Goal: Navigation & Orientation: Find specific page/section

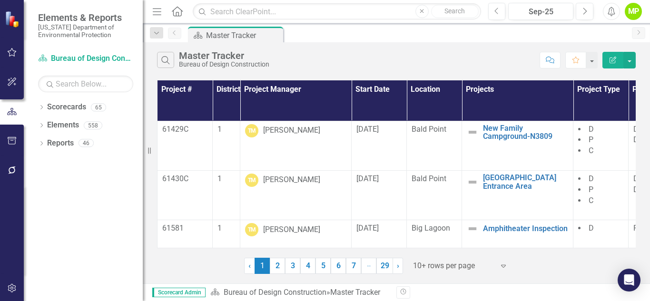
click at [9, 118] on button "button" at bounding box center [12, 112] width 24 height 16
click at [150, 149] on div "Resize" at bounding box center [147, 150] width 8 height 301
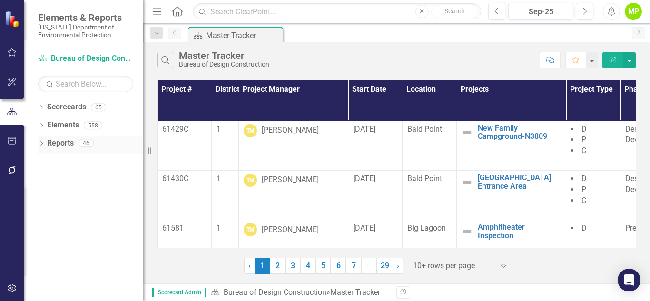
drag, startPoint x: 154, startPoint y: 149, endPoint x: 42, endPoint y: 144, distance: 111.9
click at [42, 144] on div "Elements & Reports [US_STATE] Department of Environmental Protection Scorecard …" at bounding box center [71, 150] width 143 height 301
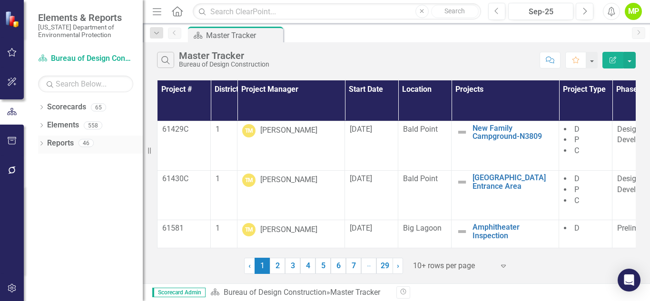
drag, startPoint x: 137, startPoint y: 149, endPoint x: 78, endPoint y: 140, distance: 60.1
click at [78, 141] on div "Elements & Reports [US_STATE] Department of Environmental Protection Scorecard …" at bounding box center [71, 150] width 143 height 301
click at [317, 65] on div "Search Master Tracker Bureau of Design Construction" at bounding box center [346, 60] width 378 height 16
click at [175, 35] on icon "Previous" at bounding box center [175, 33] width 8 height 6
click at [156, 33] on icon "Dropdown" at bounding box center [156, 33] width 9 height 7
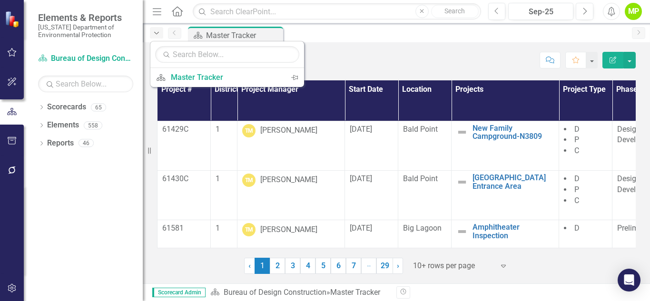
click at [156, 33] on icon "button" at bounding box center [156, 33] width 5 height 2
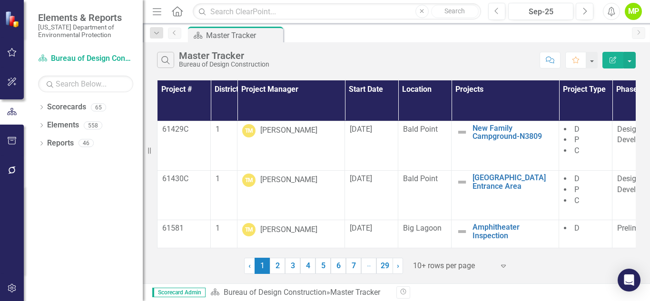
click at [179, 34] on link "Previous" at bounding box center [174, 33] width 13 height 11
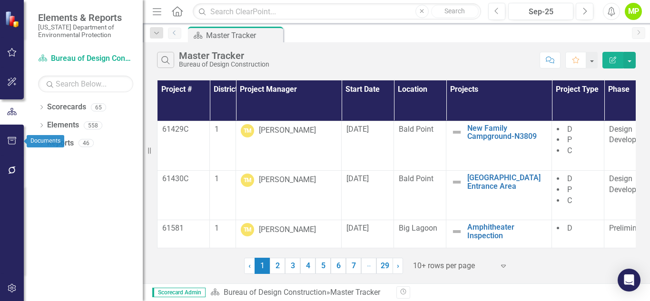
drag, startPoint x: 152, startPoint y: 151, endPoint x: 0, endPoint y: 146, distance: 152.3
click at [0, 146] on div "Elements & Reports [US_STATE] Department of Environmental Protection Scorecard …" at bounding box center [71, 150] width 143 height 301
